Goal: Task Accomplishment & Management: Use online tool/utility

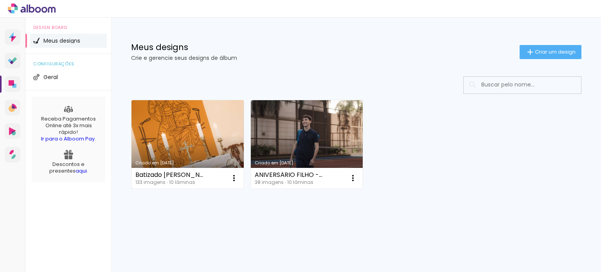
click at [194, 139] on link "Criado em [DATE]" at bounding box center [188, 144] width 112 height 88
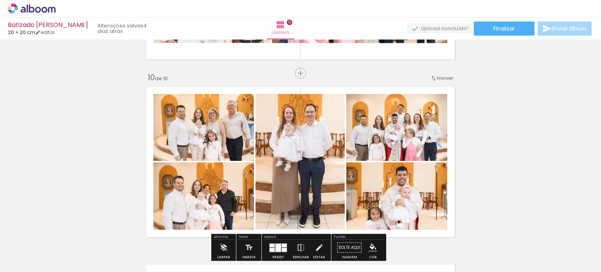
scroll to position [1566, 0]
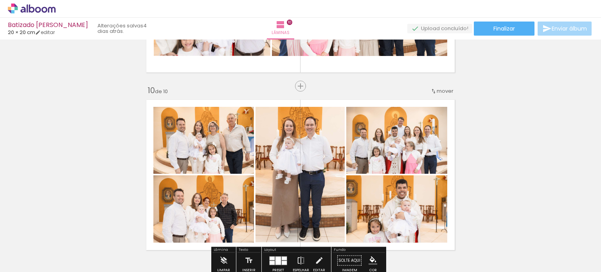
click at [302, 90] on div "Inserir lâmina" at bounding box center [317, 85] width 42 height 9
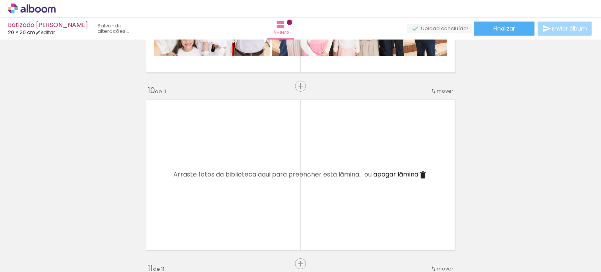
scroll to position [1683, 0]
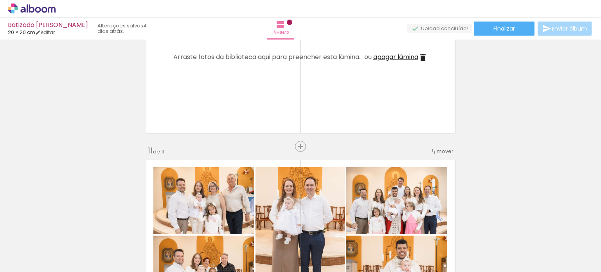
click at [447, 150] on span "mover" at bounding box center [445, 151] width 17 height 7
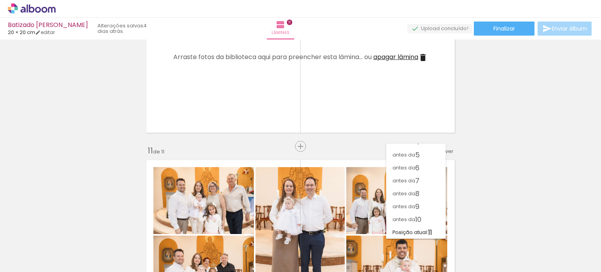
scroll to position [47, 0]
click at [418, 206] on span "9" at bounding box center [417, 206] width 4 height 13
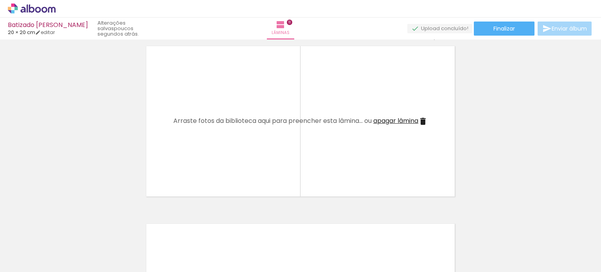
scroll to position [1783, 0]
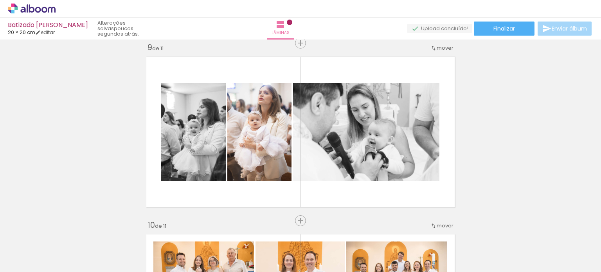
scroll to position [0, 3990]
click at [521, 25] on paper-button "Finalizar" at bounding box center [504, 29] width 61 height 14
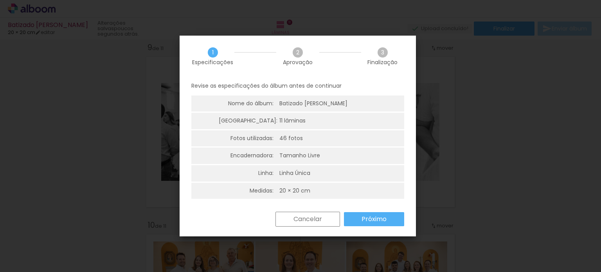
click at [376, 223] on paper-button "Próximo" at bounding box center [374, 219] width 60 height 14
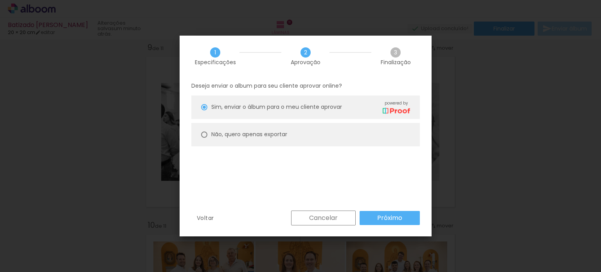
click at [299, 129] on paper-radio-button "Não, quero apenas exportar" at bounding box center [305, 134] width 229 height 23
type paper-radio-button "on"
click at [413, 226] on div "Voltar Cancelar Próximo" at bounding box center [306, 224] width 252 height 27
click at [411, 216] on paper-button "Próximo" at bounding box center [390, 218] width 60 height 14
type input "Alta, 300 DPI"
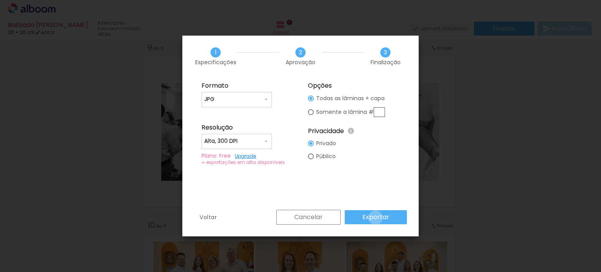
click at [0, 0] on slot "Exportar" at bounding box center [0, 0] width 0 height 0
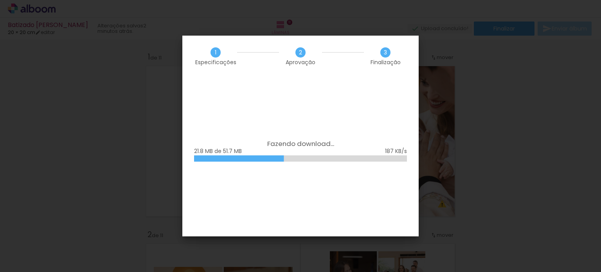
scroll to position [0, 3990]
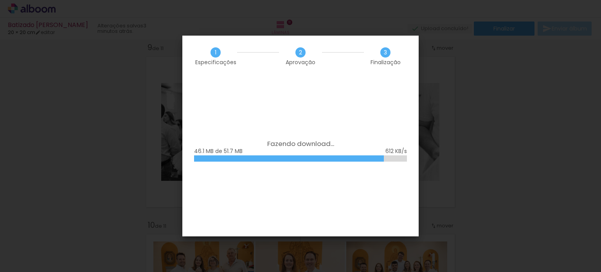
scroll to position [0, 3990]
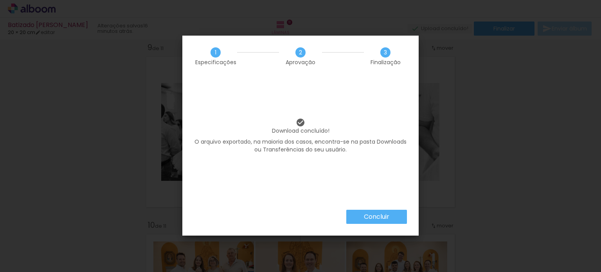
scroll to position [0, 3990]
click at [0, 0] on slot "Concluir" at bounding box center [0, 0] width 0 height 0
